Goal: Task Accomplishment & Management: Use online tool/utility

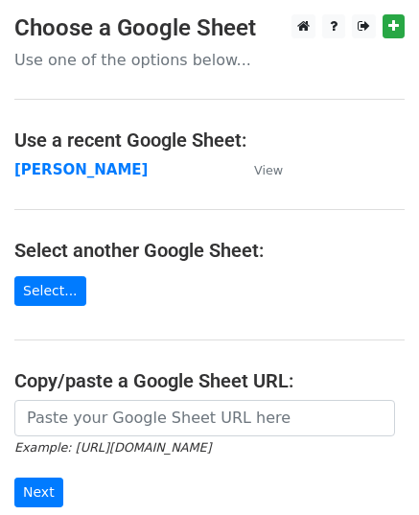
click at [58, 175] on strong "[PERSON_NAME]" at bounding box center [80, 169] width 133 height 17
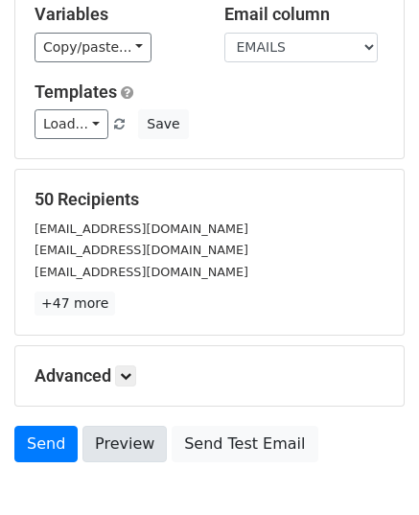
scroll to position [226, 0]
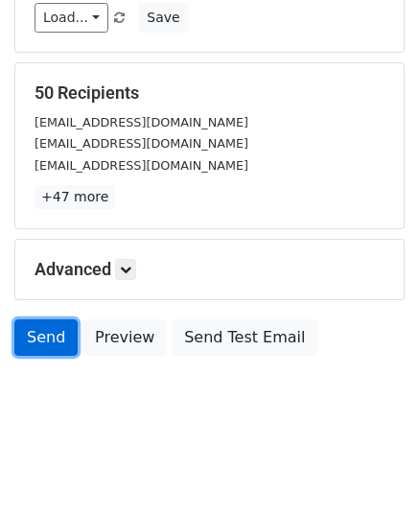
click at [58, 333] on link "Send" at bounding box center [45, 337] width 63 height 36
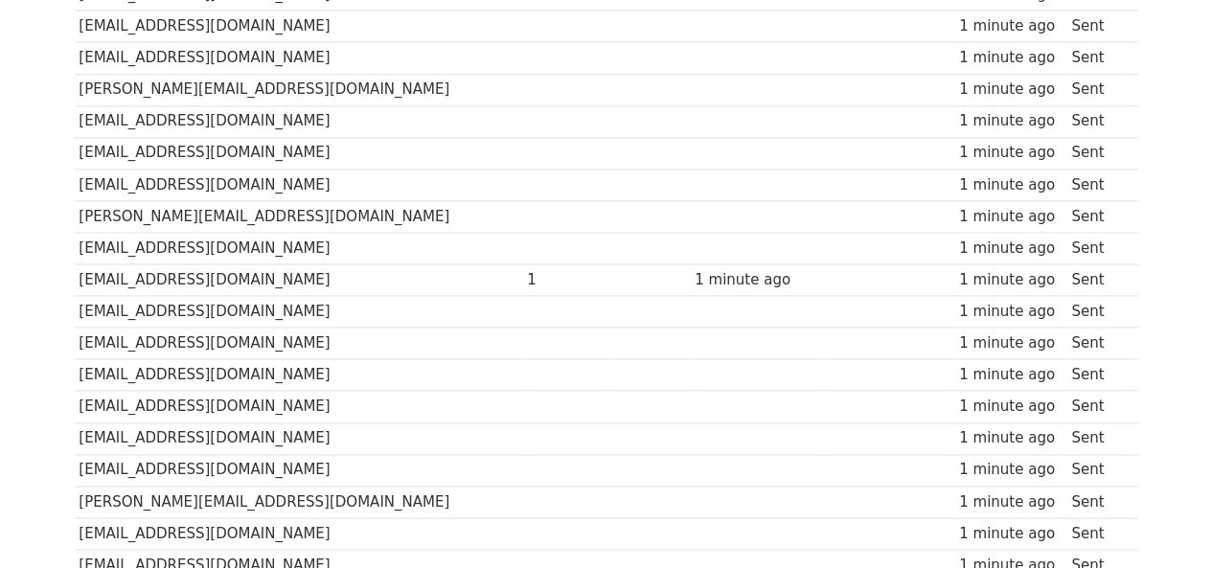
scroll to position [1438, 0]
